Goal: Check status: Check status

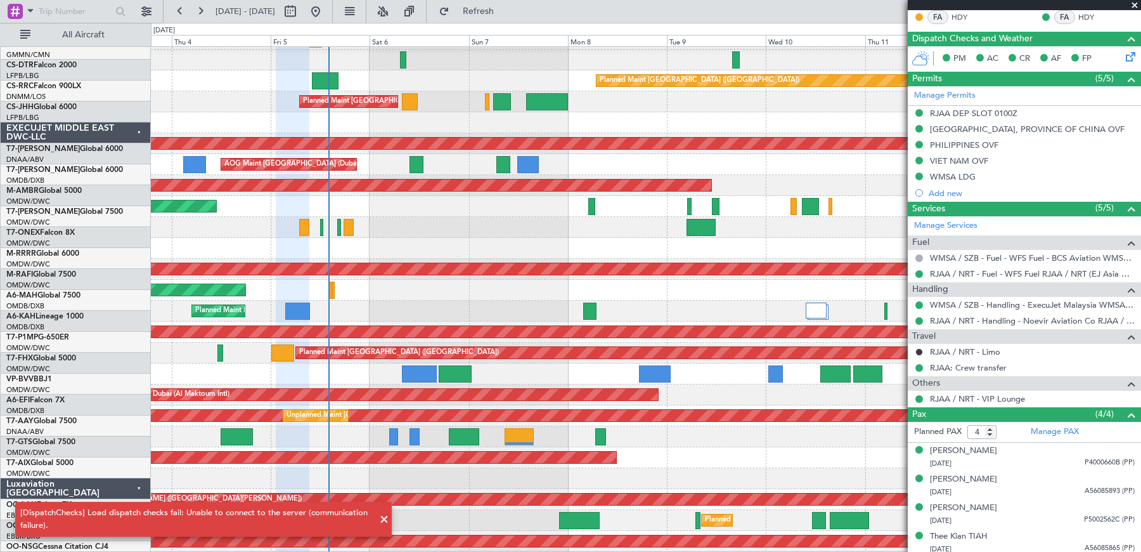
scroll to position [441, 0]
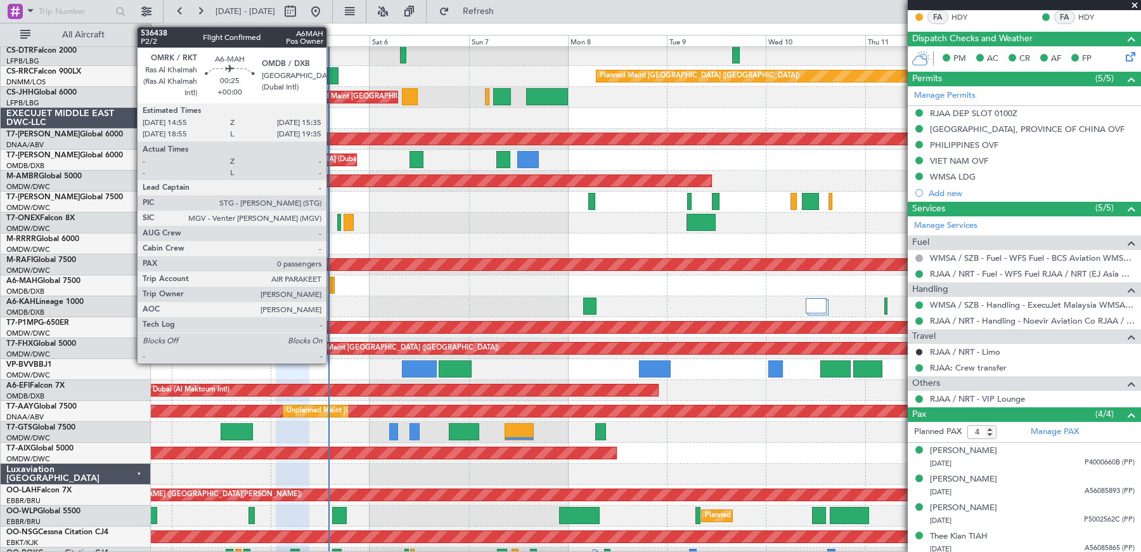
click at [333, 286] on div at bounding box center [333, 284] width 3 height 17
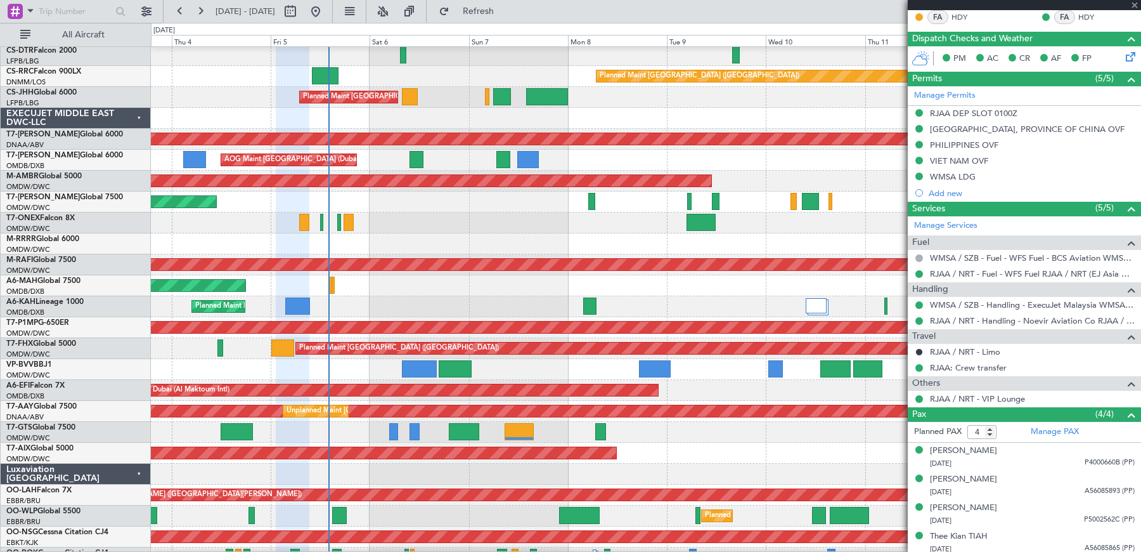
type input "0"
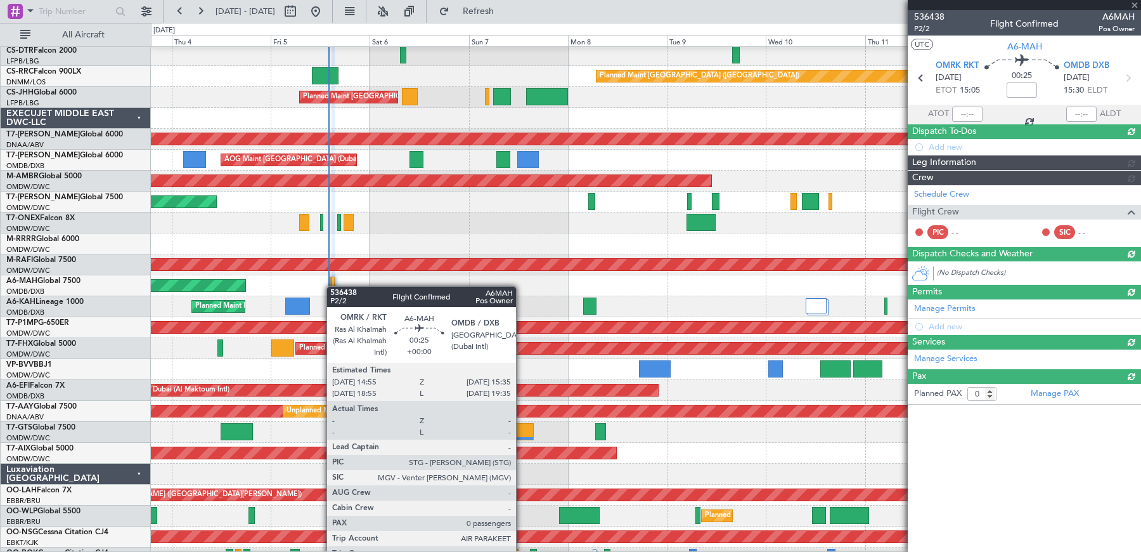
scroll to position [0, 0]
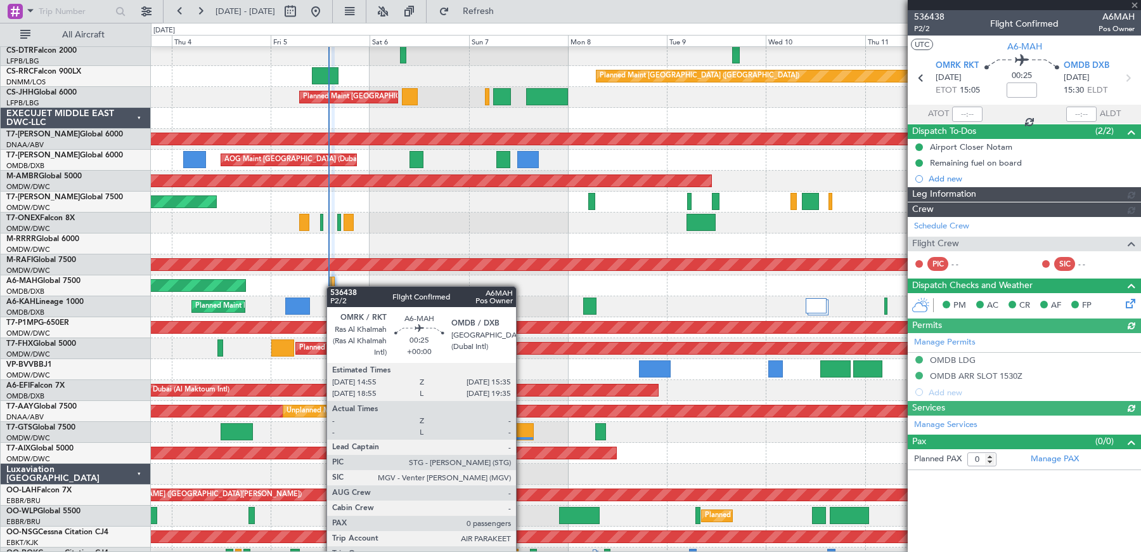
type input "[PERSON_NAME] ([PERSON_NAME])"
type input "7213"
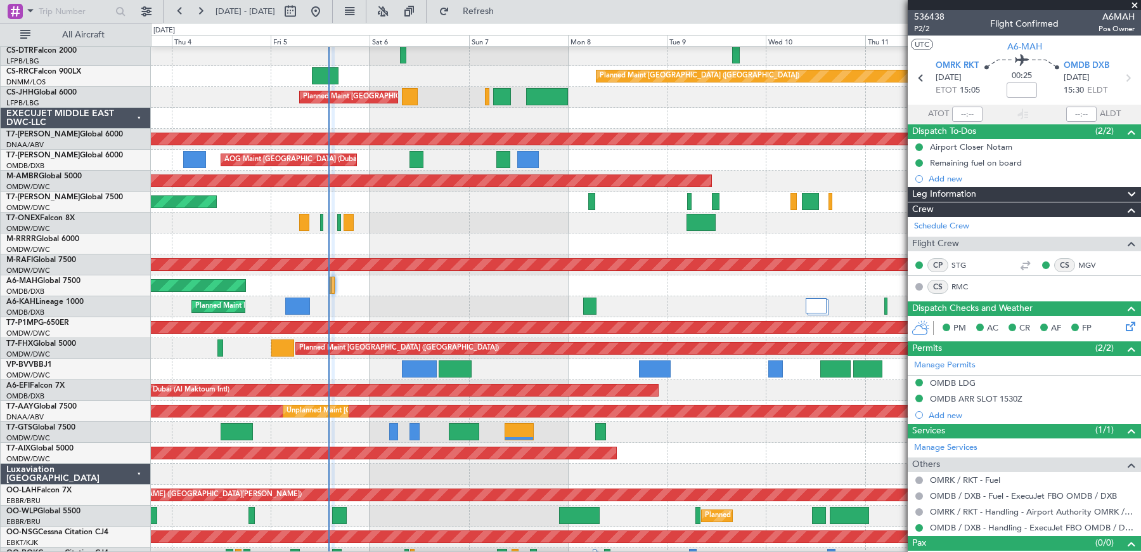
click at [1136, 8] on span at bounding box center [1135, 5] width 13 height 11
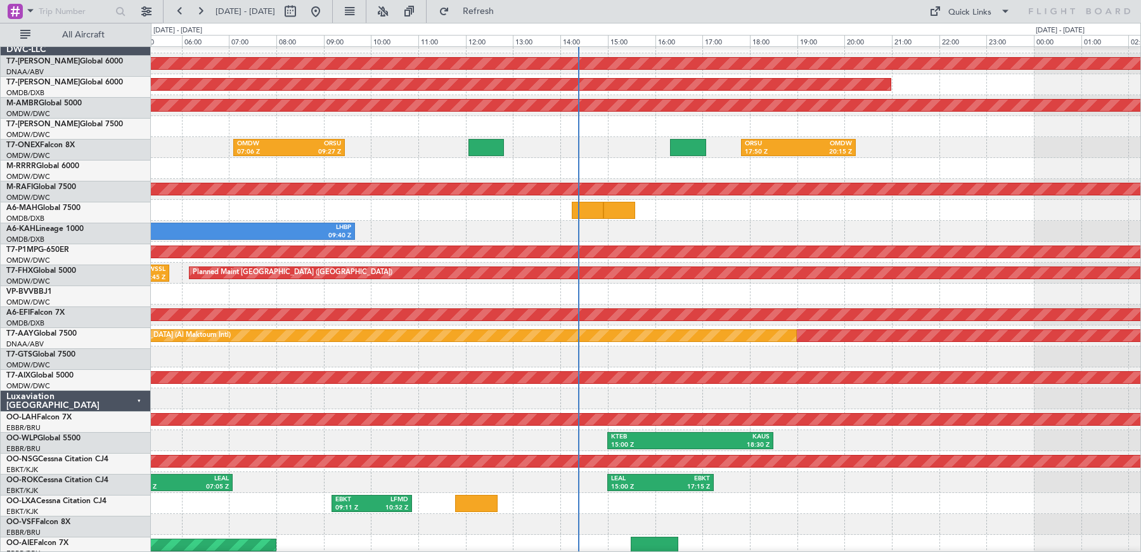
scroll to position [517, 0]
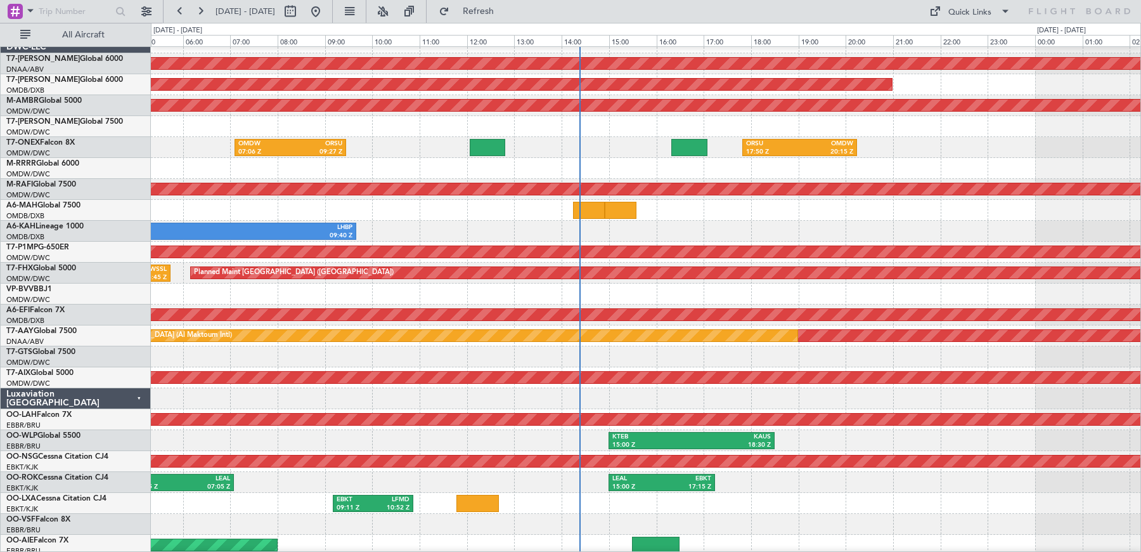
click at [558, 224] on div "OMDB 03:45 Z LHBP 09:40 Z" at bounding box center [646, 231] width 990 height 21
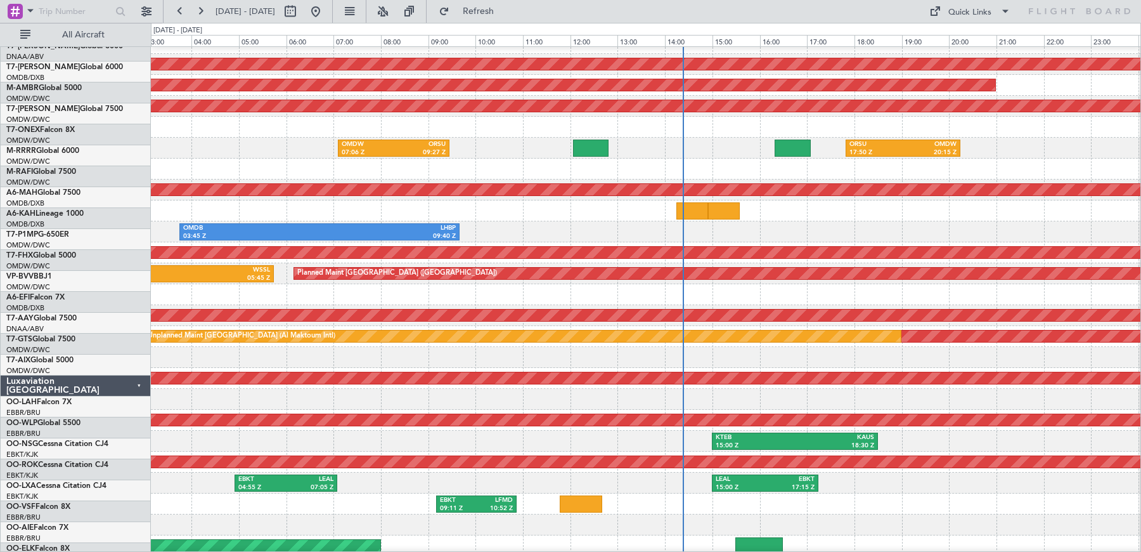
click at [733, 221] on div "OMDB 03:45 Z LHBP 09:40 Z" at bounding box center [646, 231] width 990 height 21
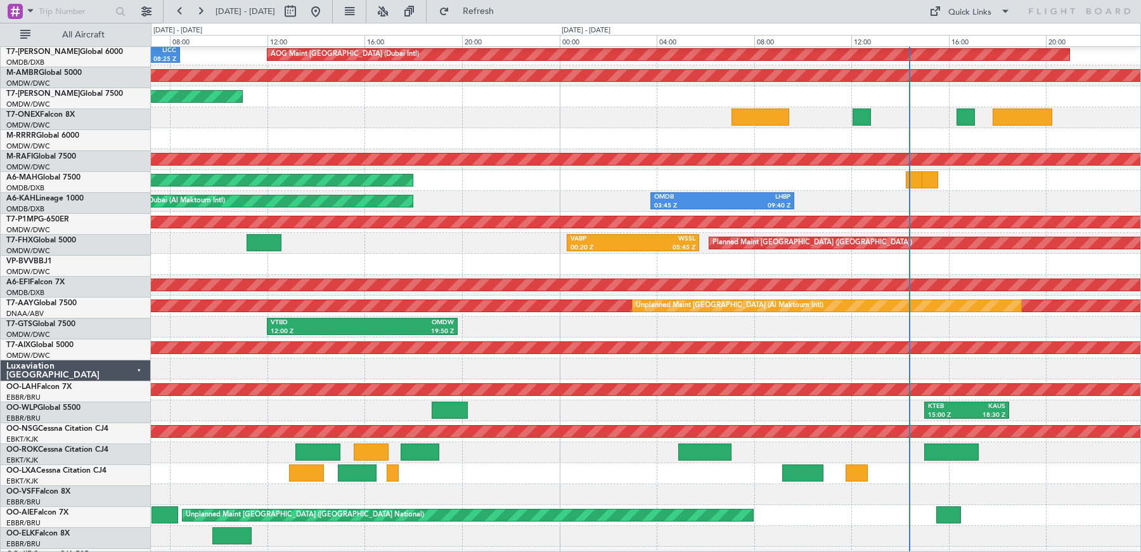
scroll to position [547, 0]
click at [818, 176] on div "Planned Maint [GEOGRAPHIC_DATA] ([GEOGRAPHIC_DATA] Intl)" at bounding box center [646, 180] width 990 height 21
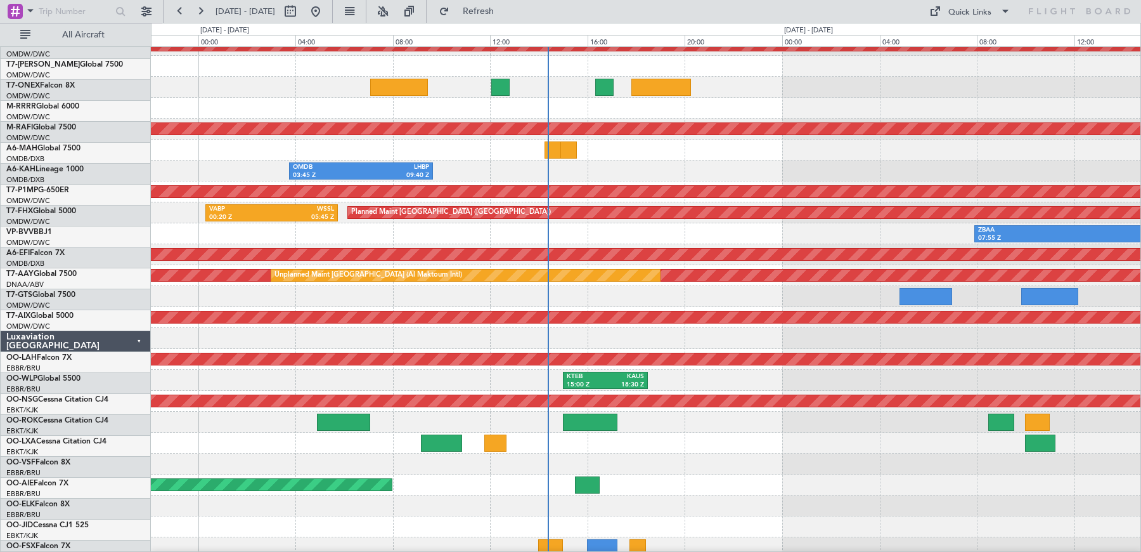
scroll to position [567, 0]
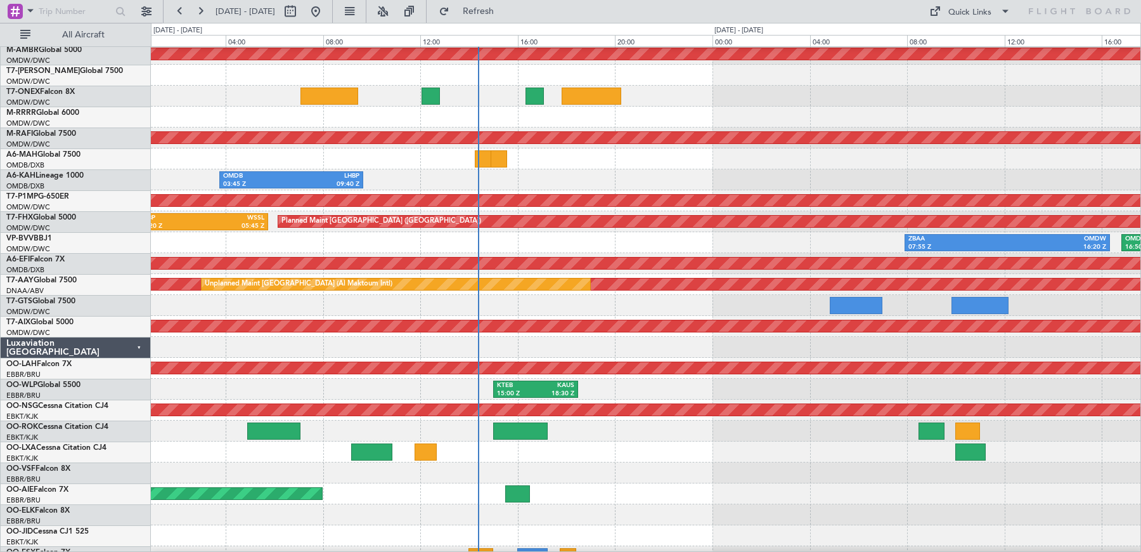
click at [458, 154] on div "Planned Maint [GEOGRAPHIC_DATA] ([GEOGRAPHIC_DATA] Intl)" at bounding box center [646, 158] width 990 height 21
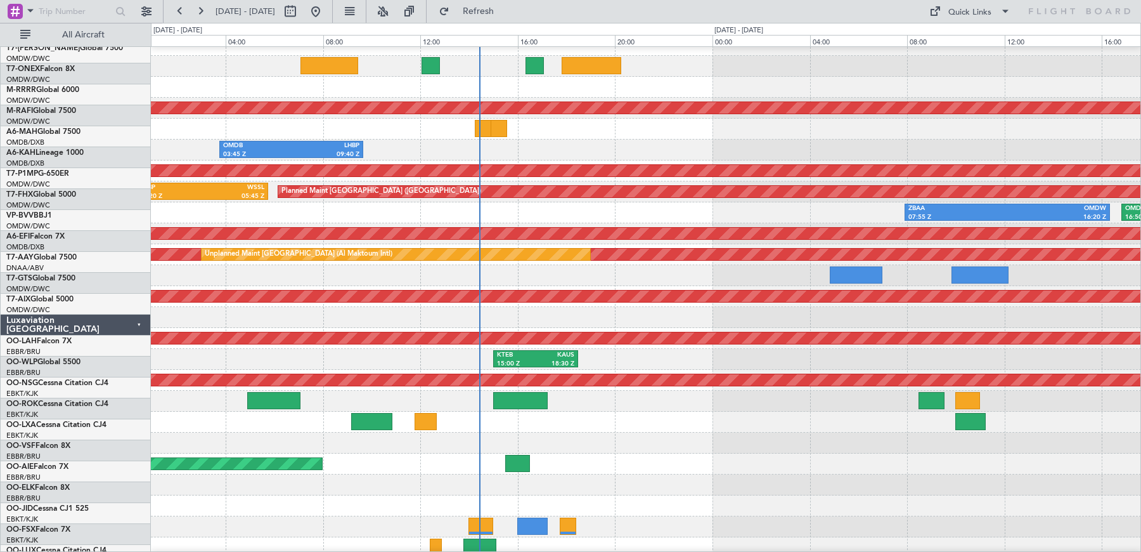
scroll to position [585, 0]
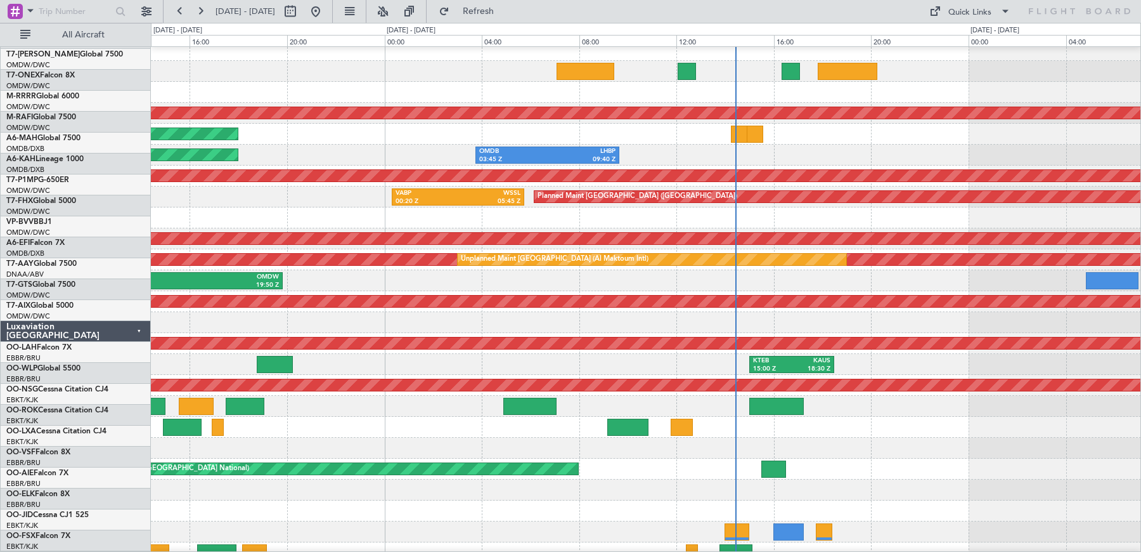
click at [991, 288] on div "VTBD 12:00 Z OMDW 19:50 Z" at bounding box center [646, 280] width 990 height 21
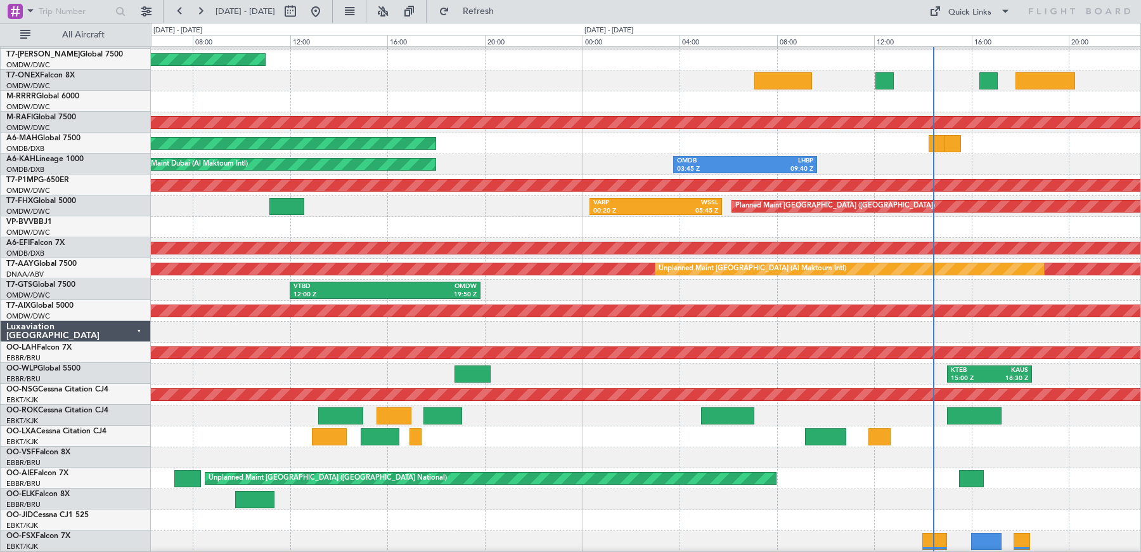
scroll to position [583, 0]
